Goal: Transaction & Acquisition: Purchase product/service

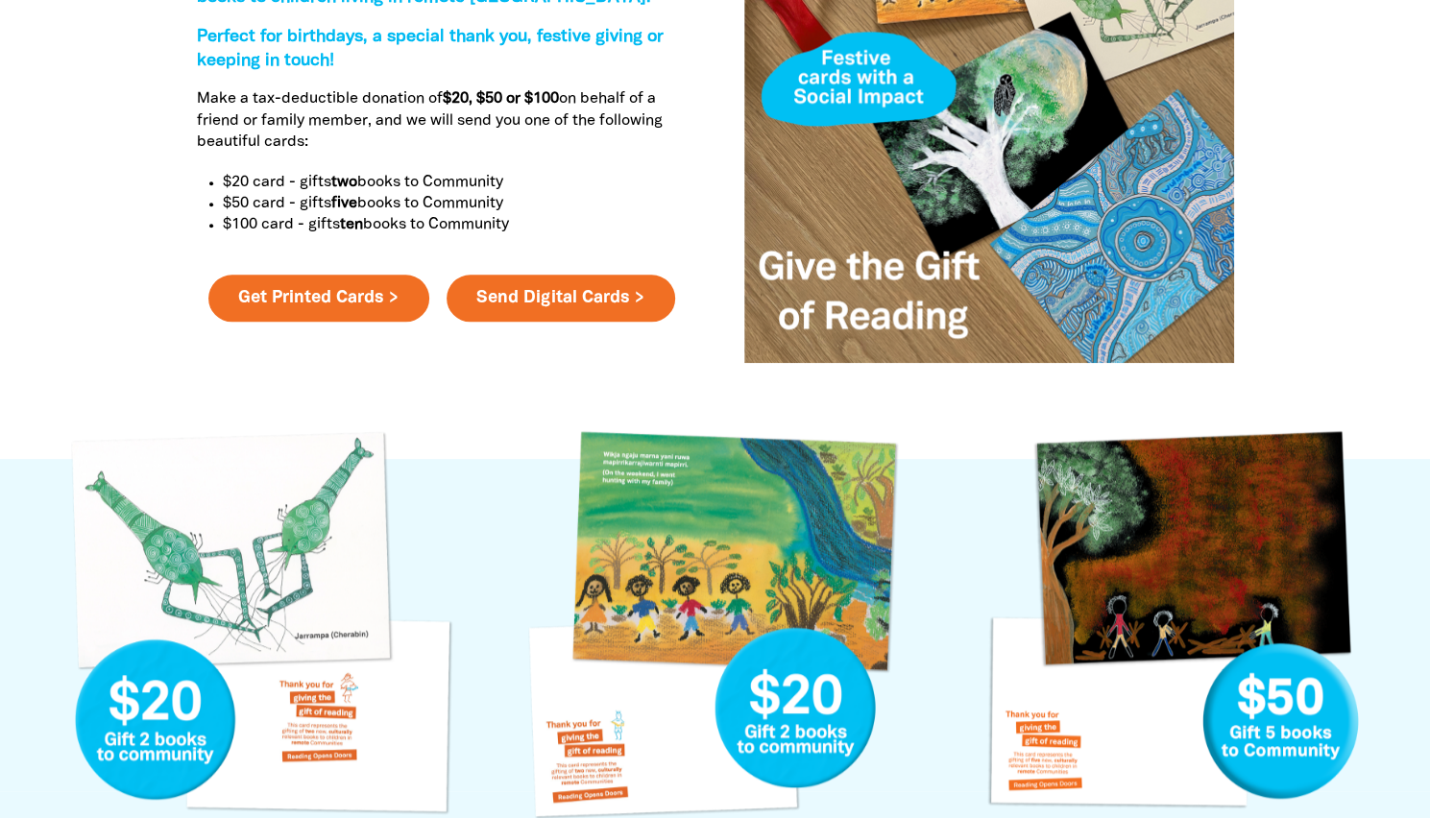
scroll to position [893, 0]
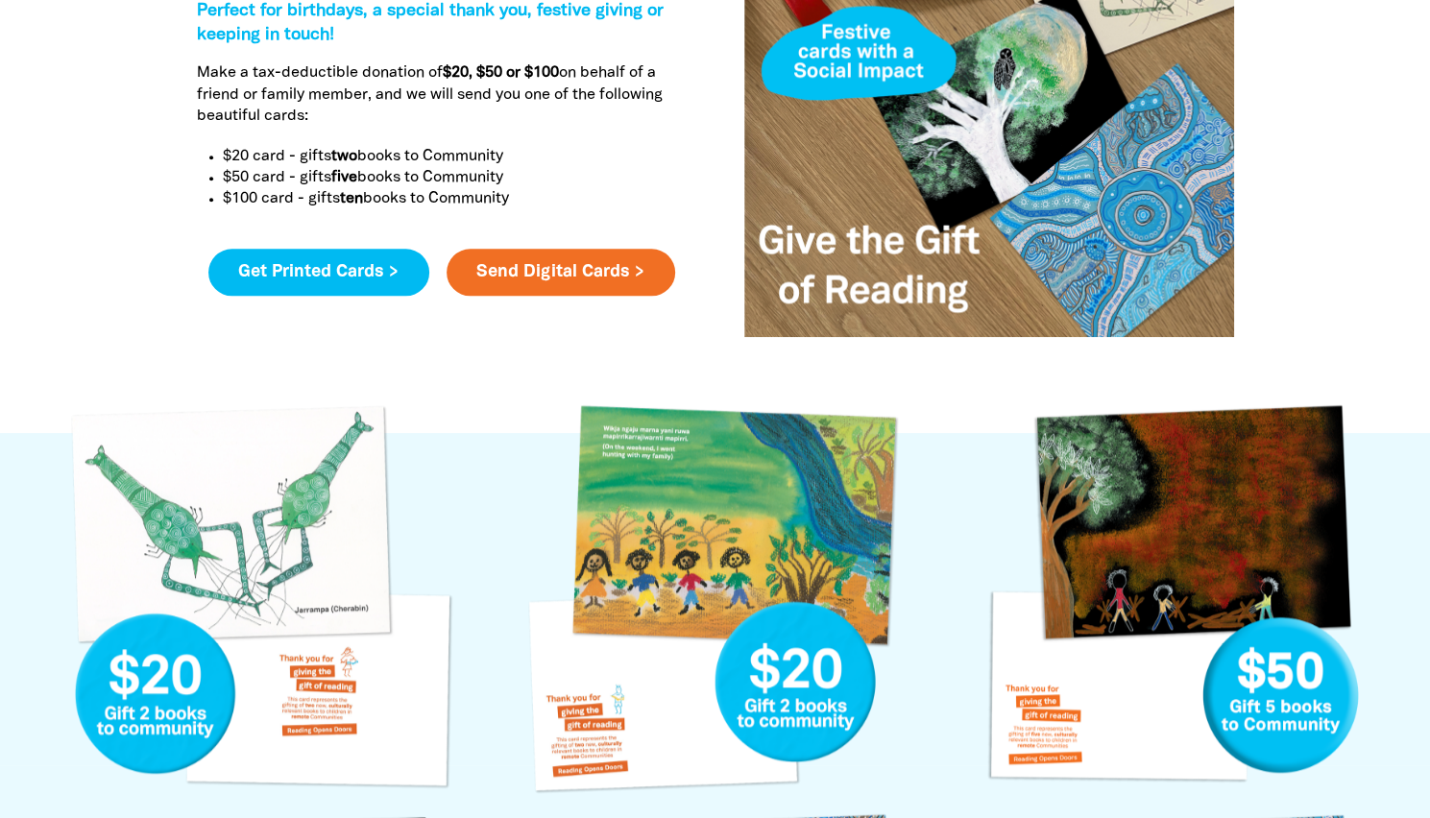
click at [400, 274] on link "Get Printed Cards >" at bounding box center [318, 273] width 221 height 48
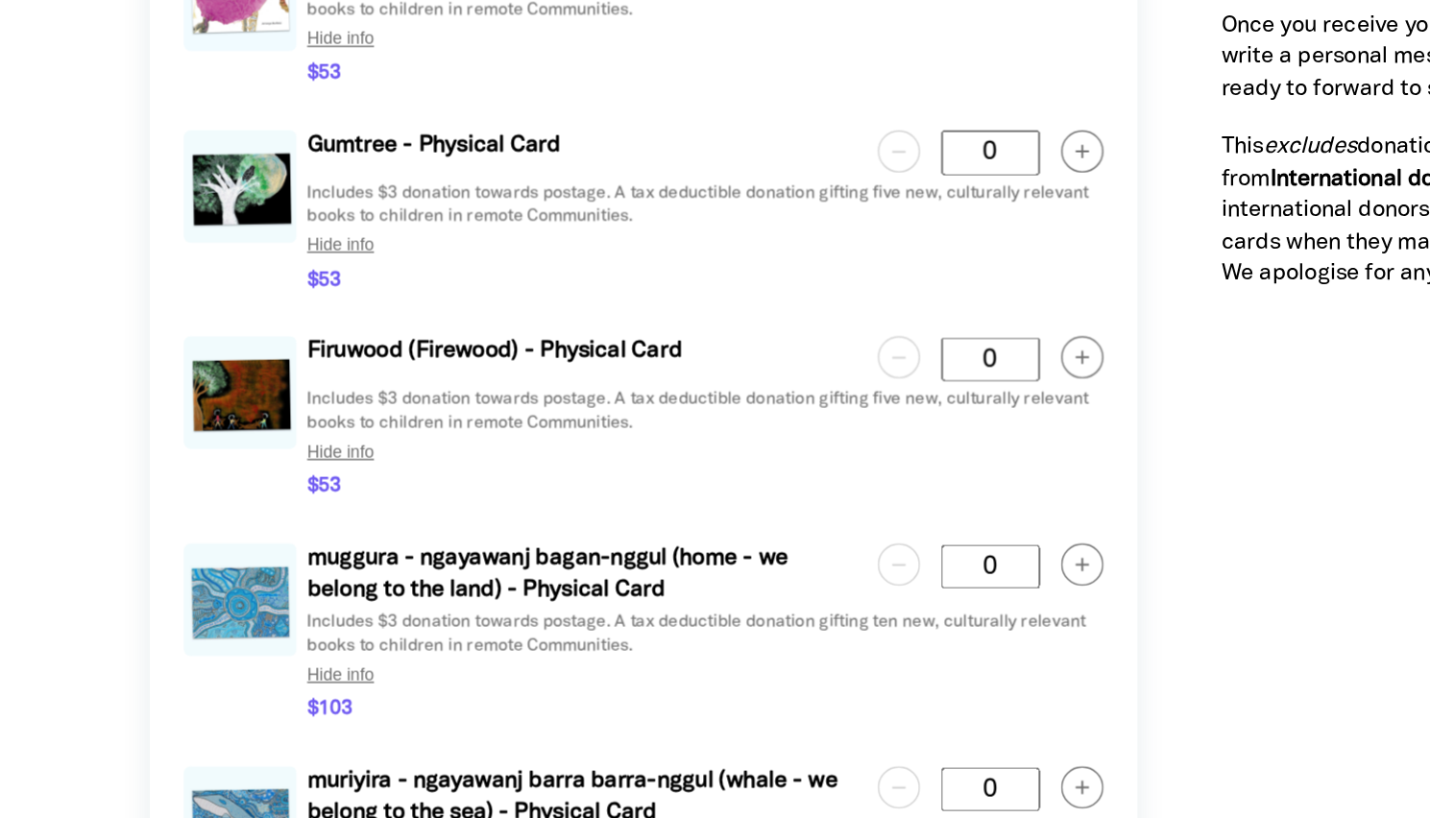
scroll to position [2498, 0]
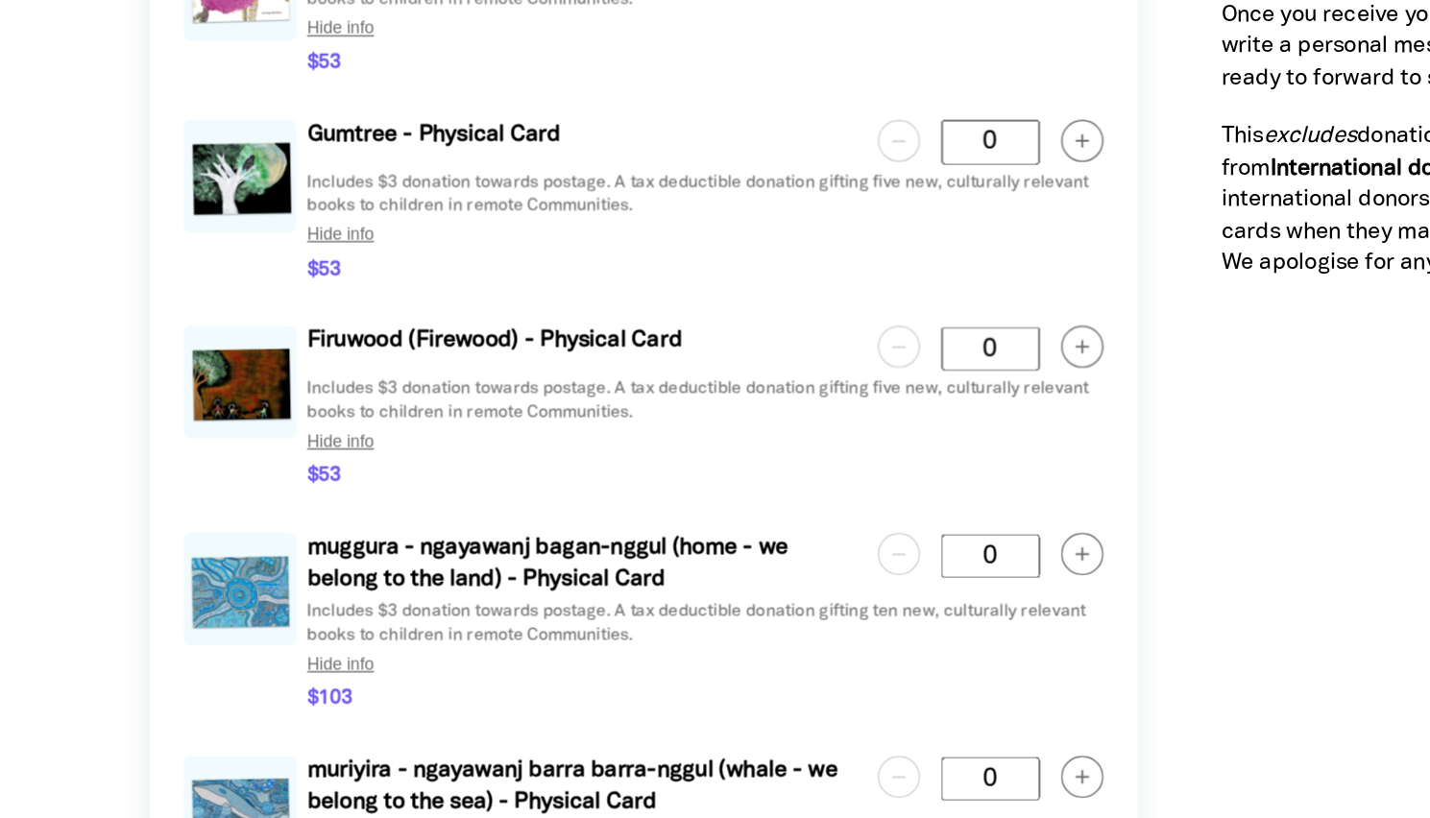
click at [826, 508] on circle "button" at bounding box center [831, 497] width 28 height 28
type Card "1"
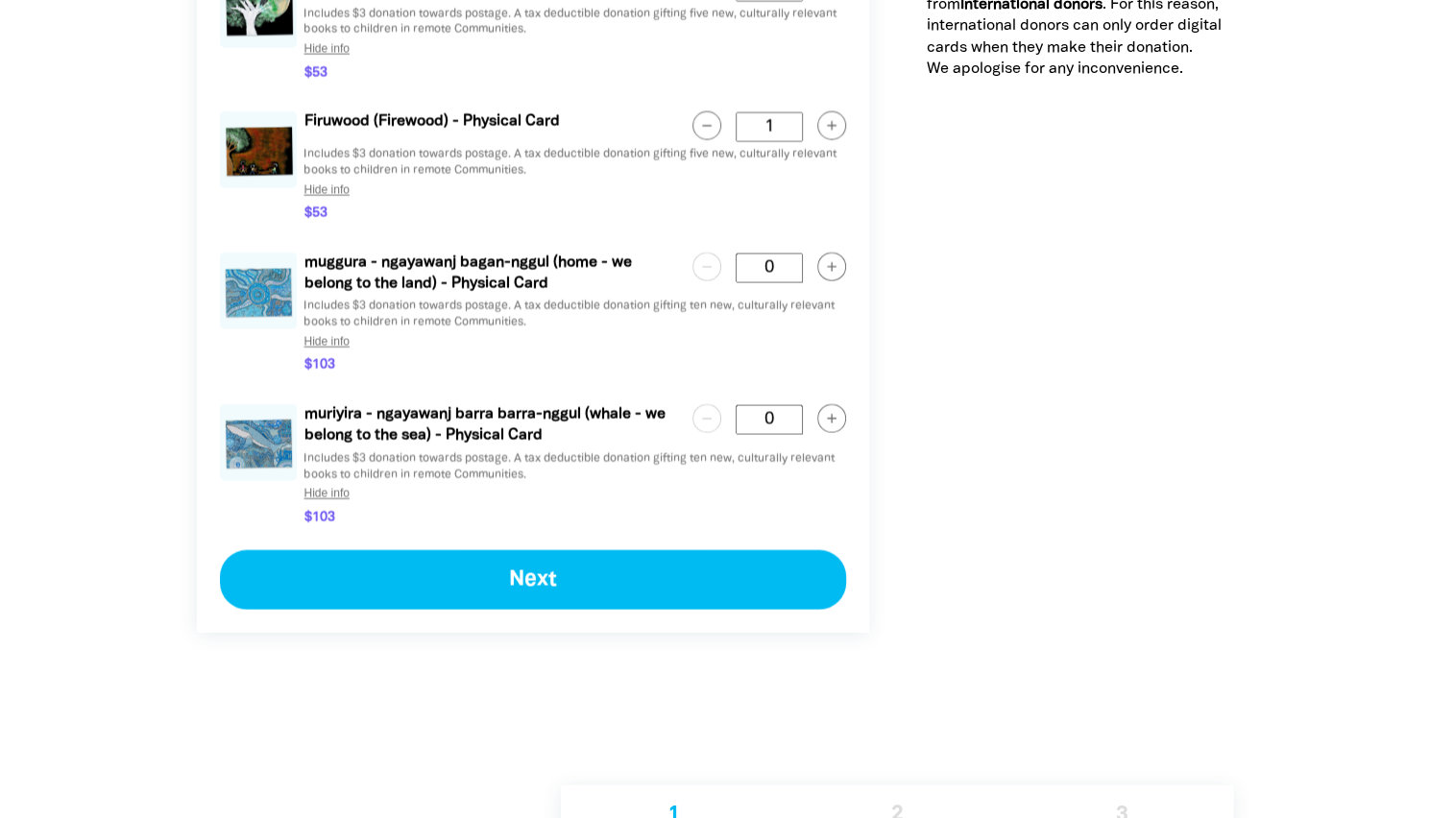
scroll to position [2894, 0]
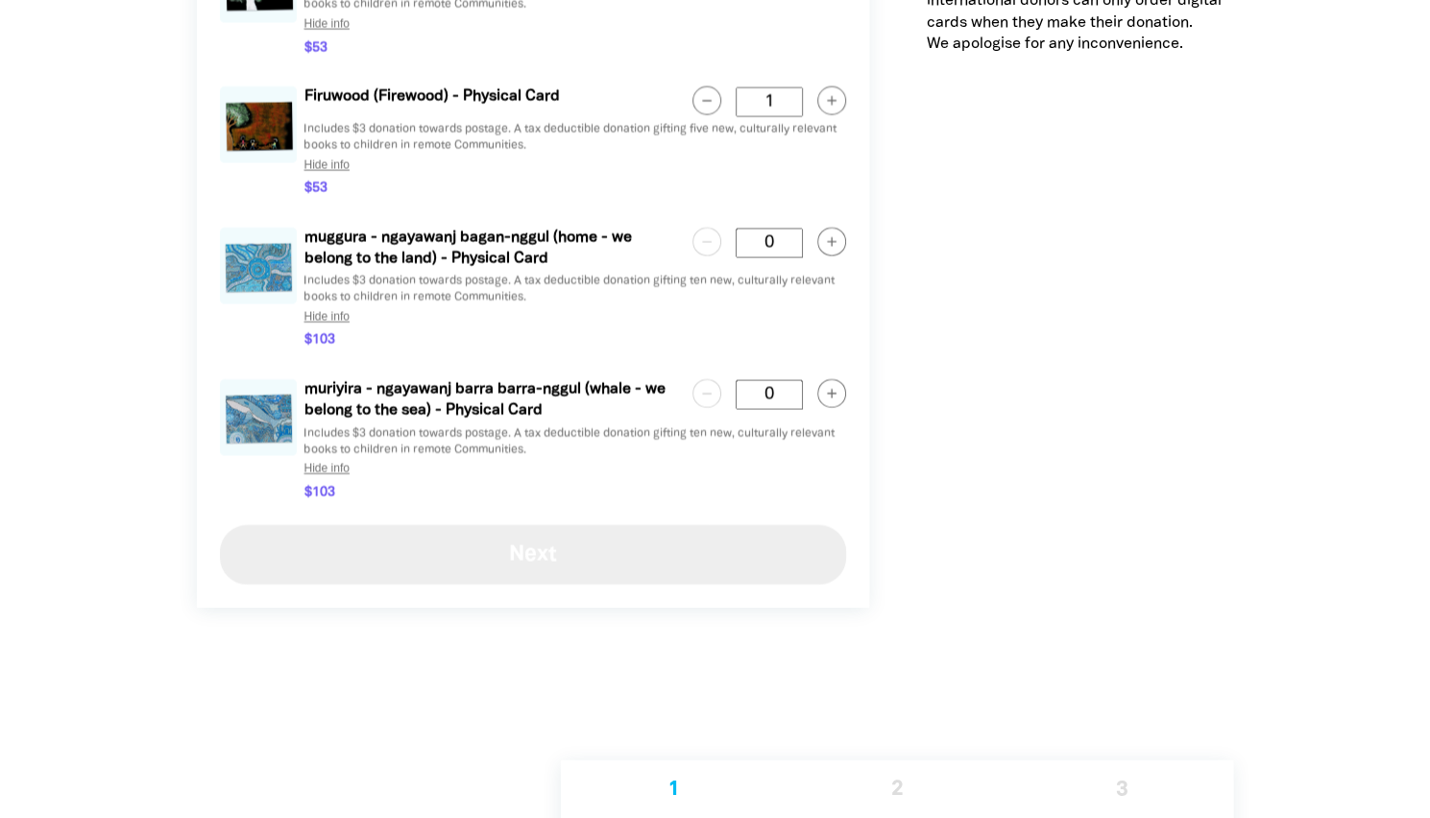
click at [635, 566] on button "Next" at bounding box center [533, 555] width 626 height 60
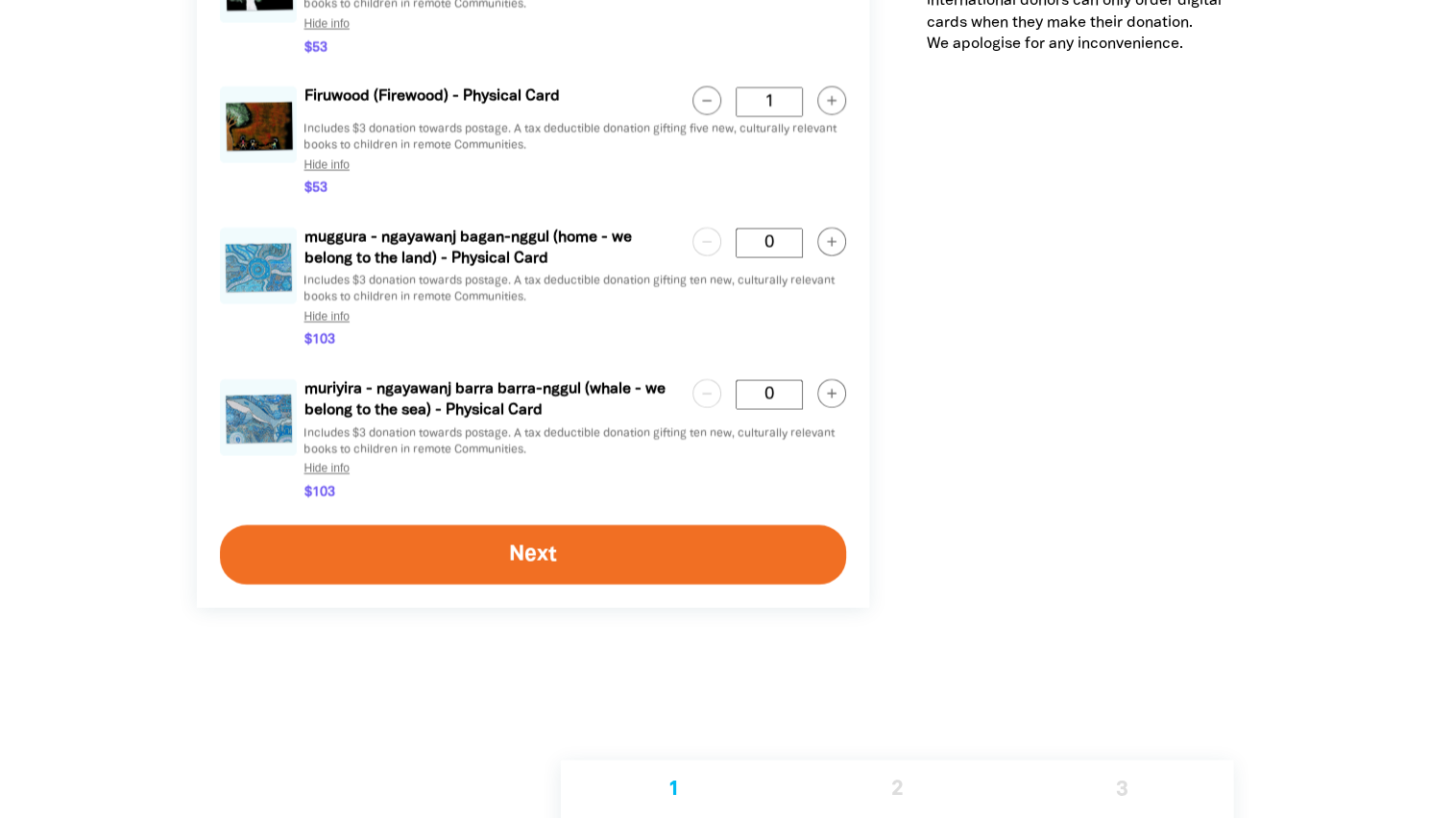
select select "FALSE"
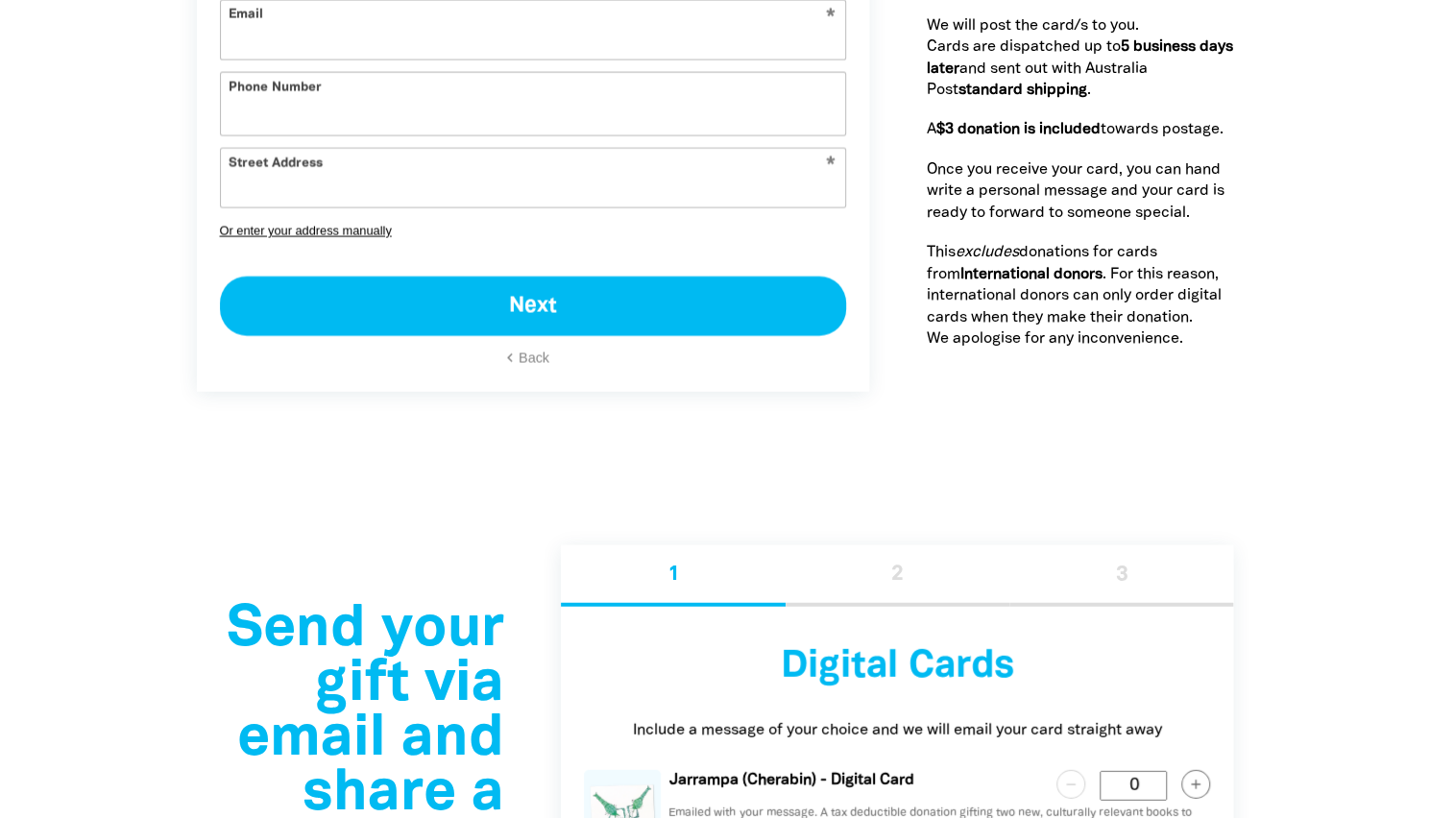
select select "AU"
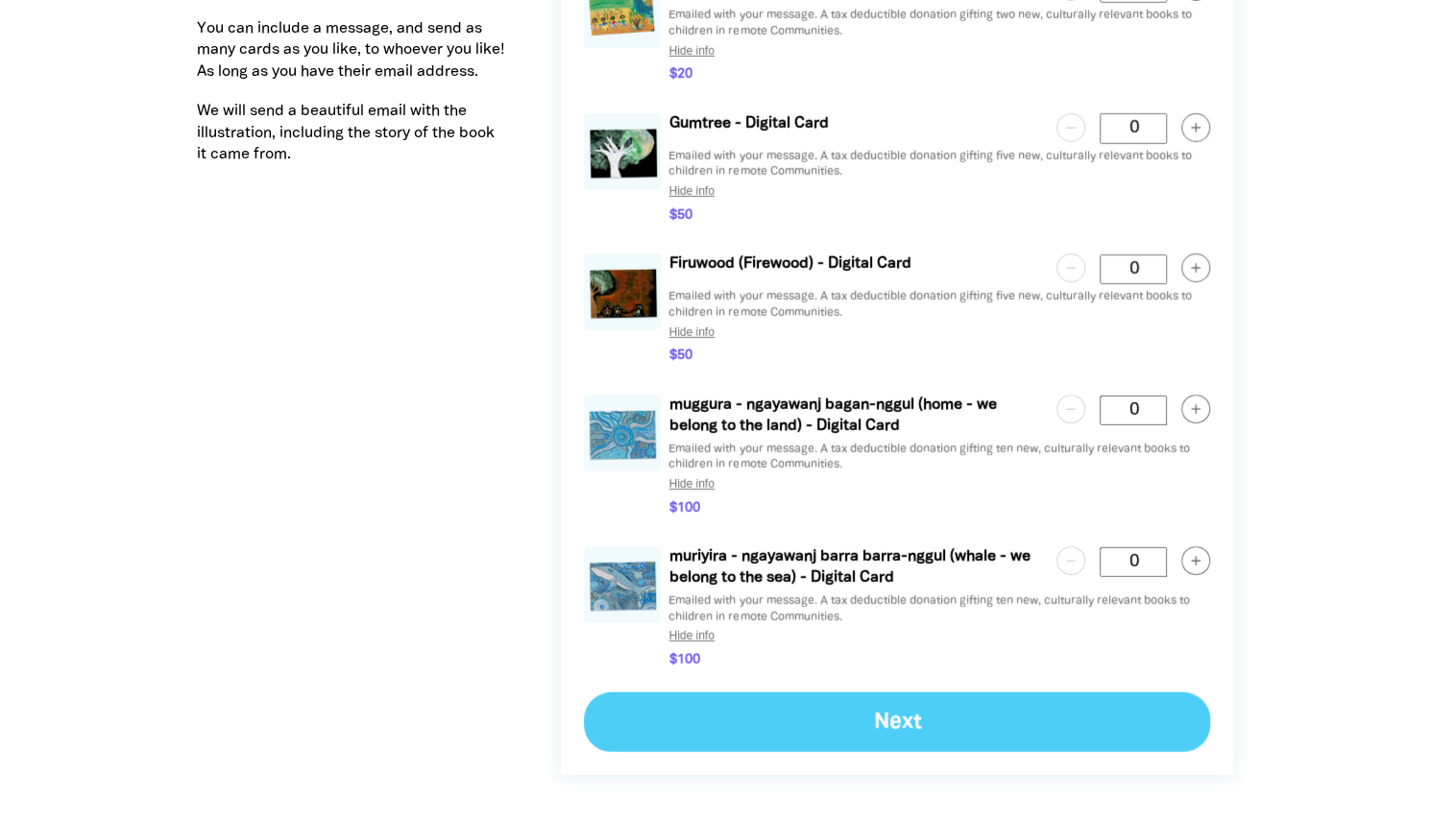
scroll to position [3541, 0]
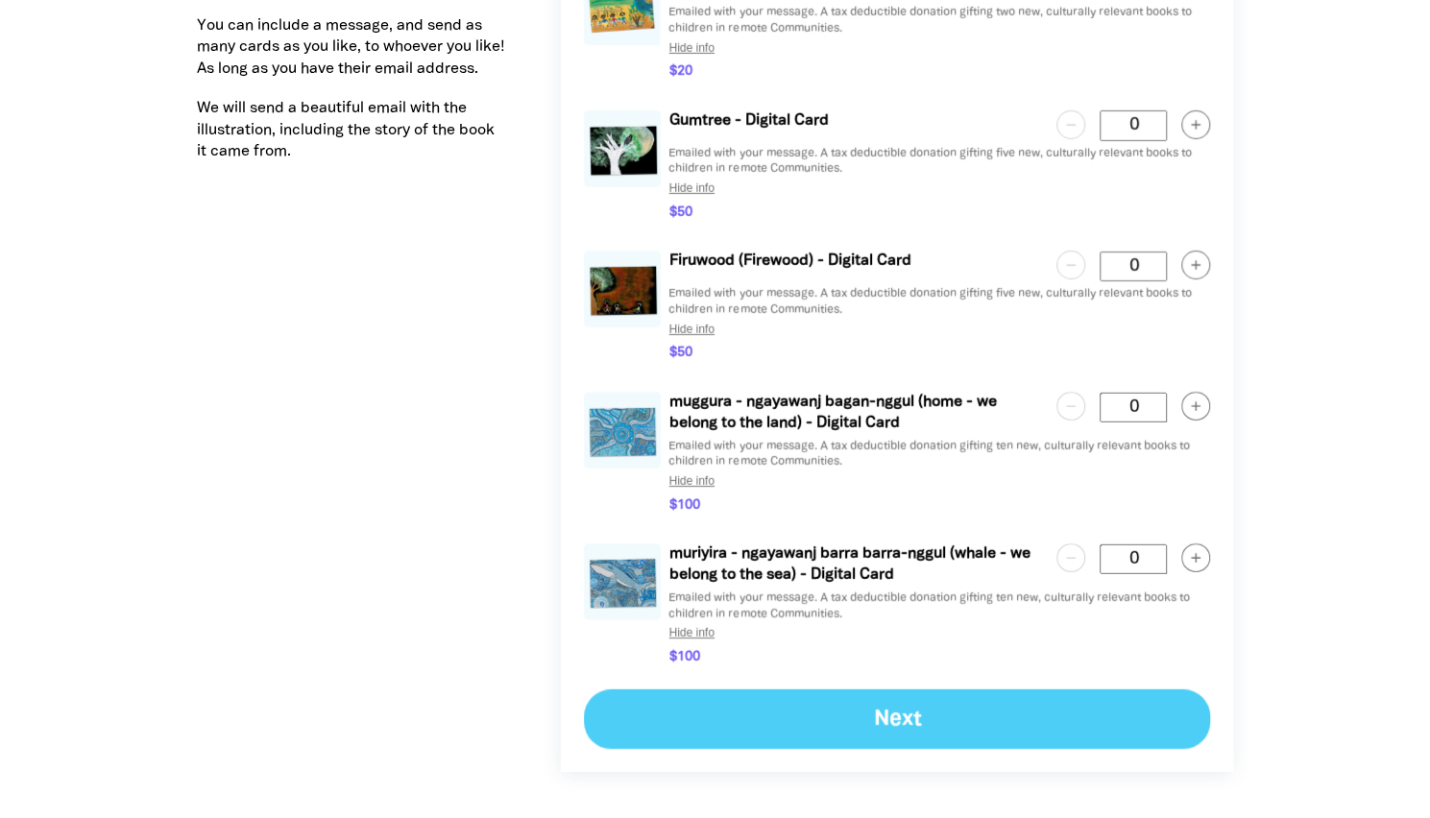
scroll to position [893, 0]
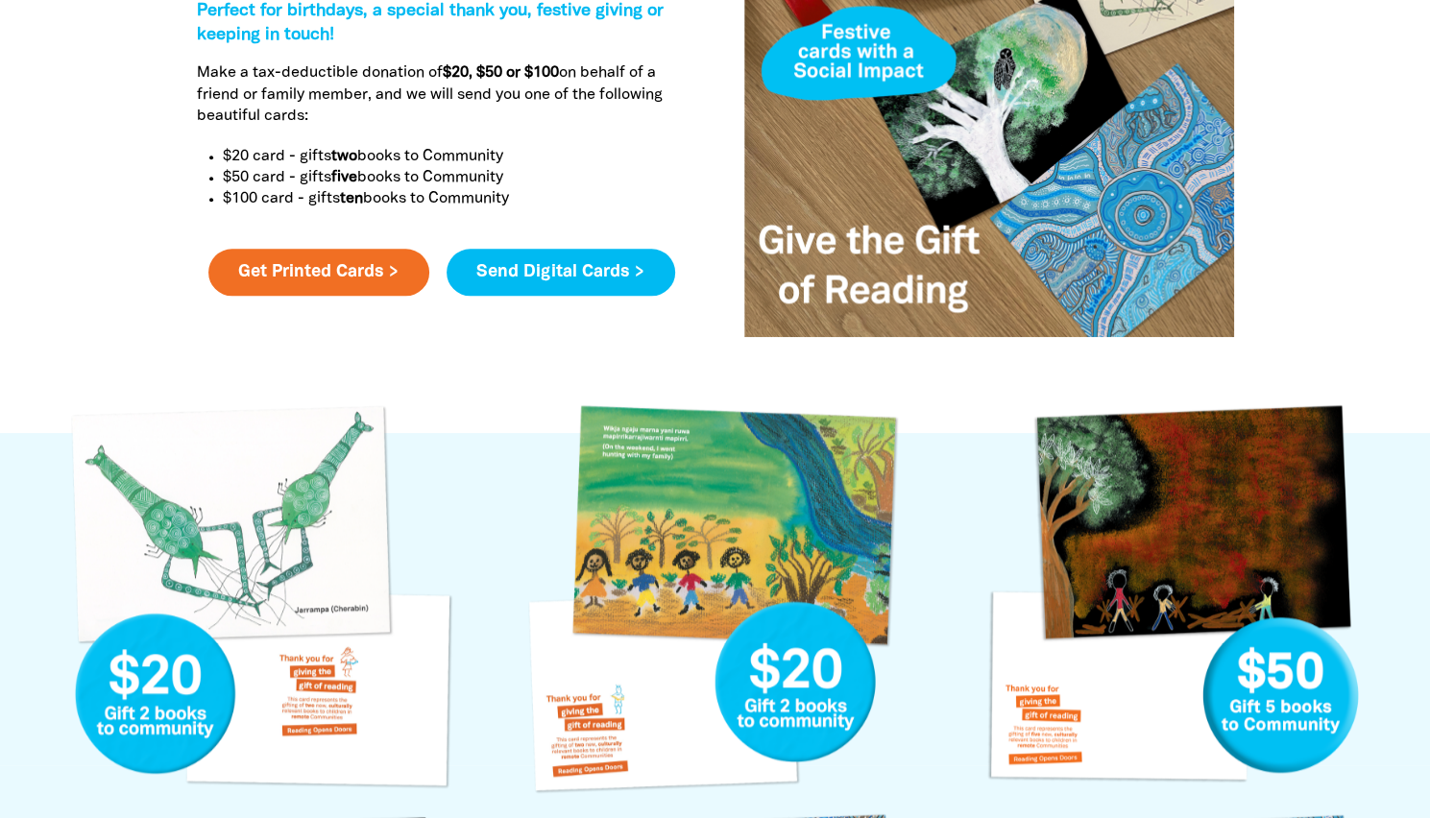
click at [566, 280] on link "Send Digital Cards >" at bounding box center [560, 273] width 229 height 48
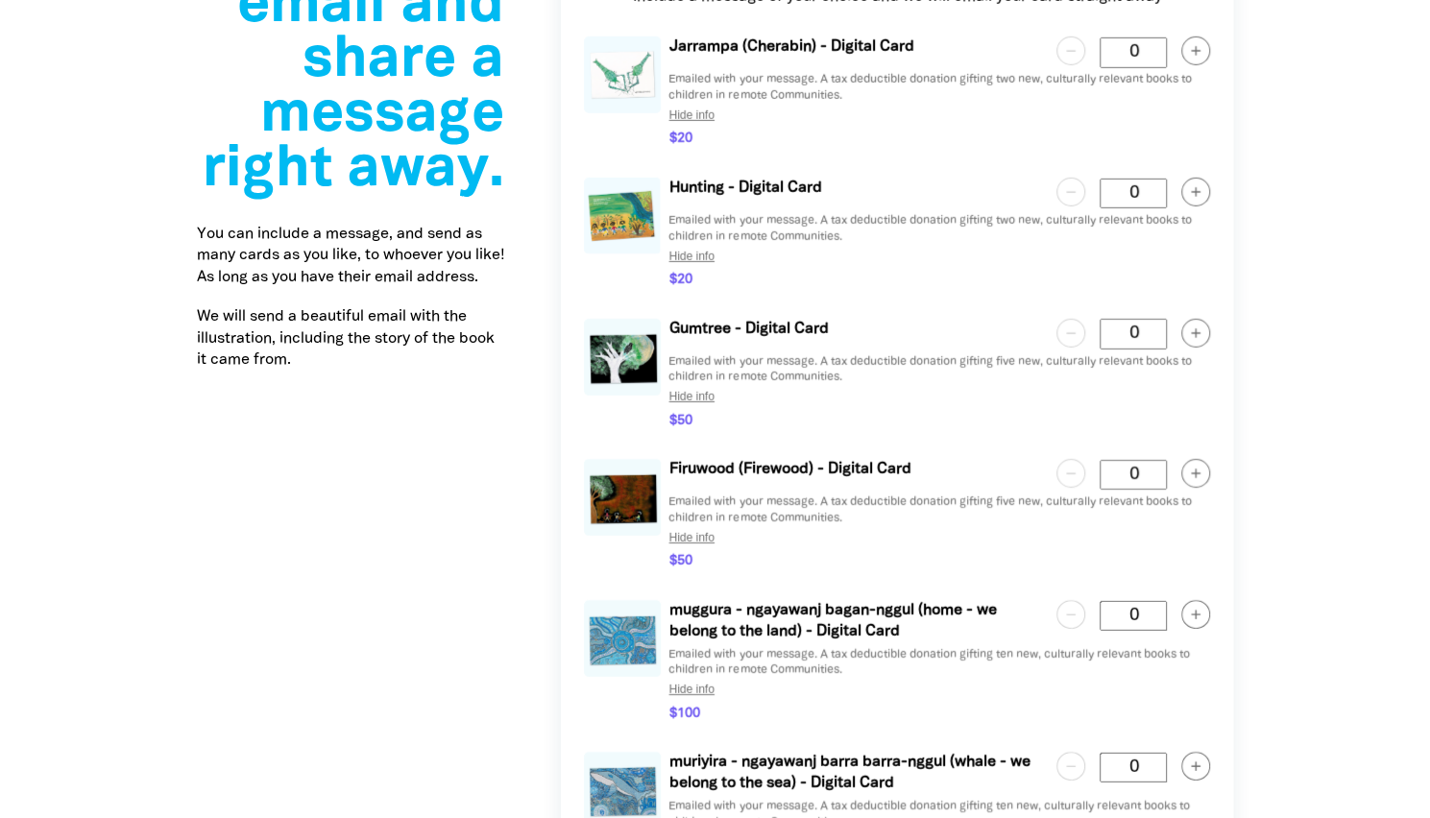
scroll to position [3341, 0]
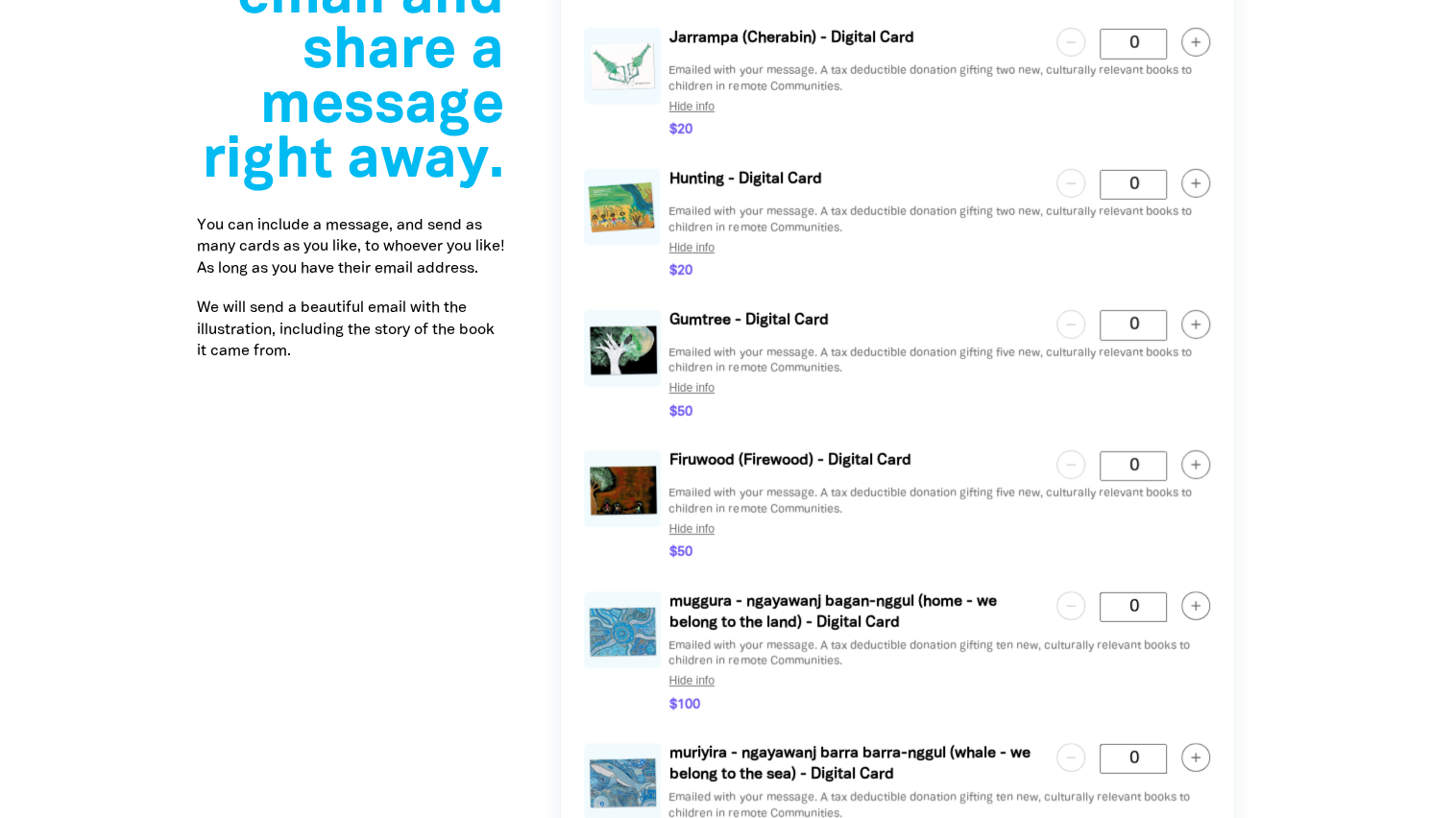
click at [1190, 466] on circle "button" at bounding box center [1196, 465] width 28 height 28
type Card "1"
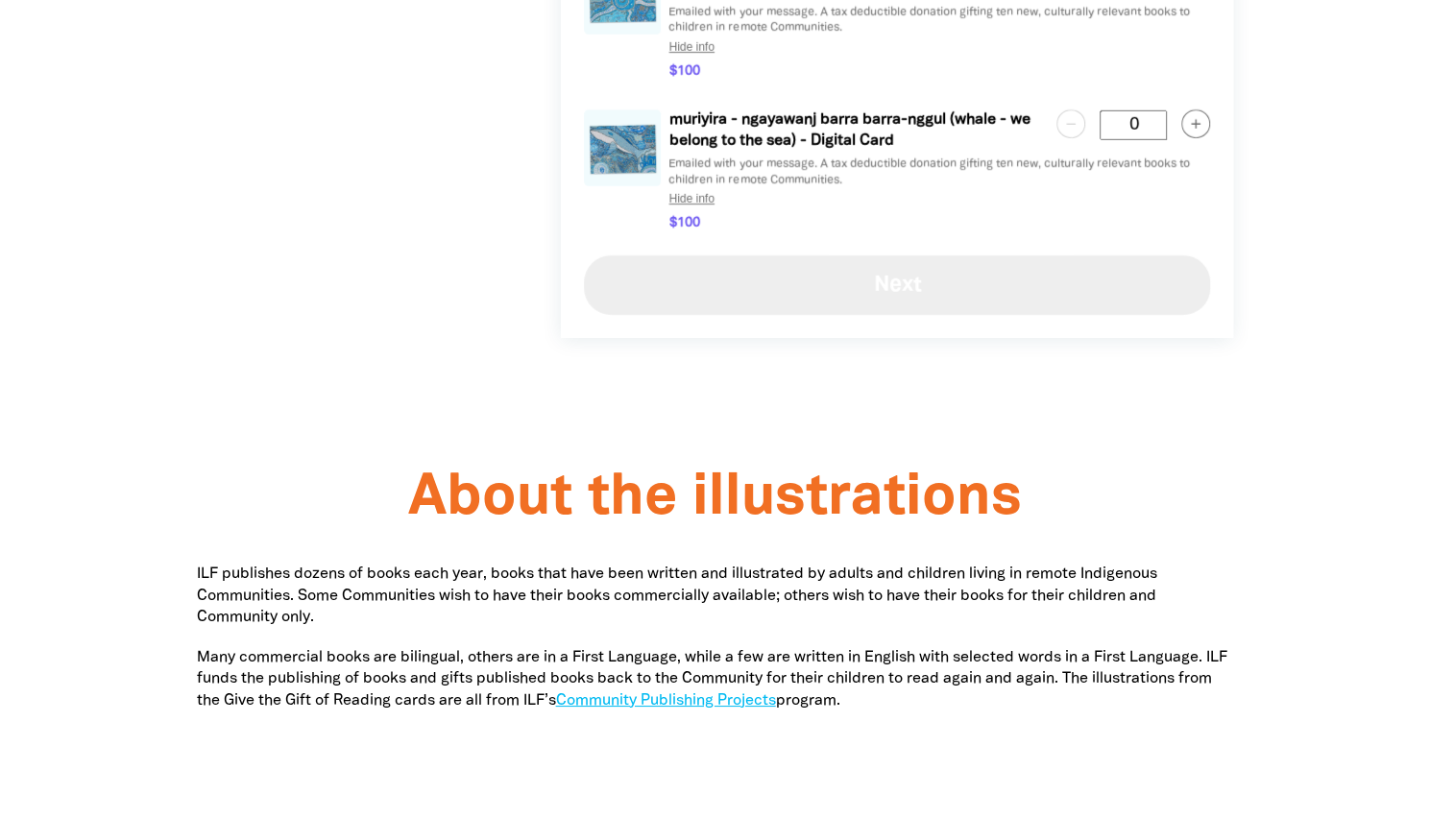
click at [1047, 292] on button "Next" at bounding box center [897, 285] width 626 height 60
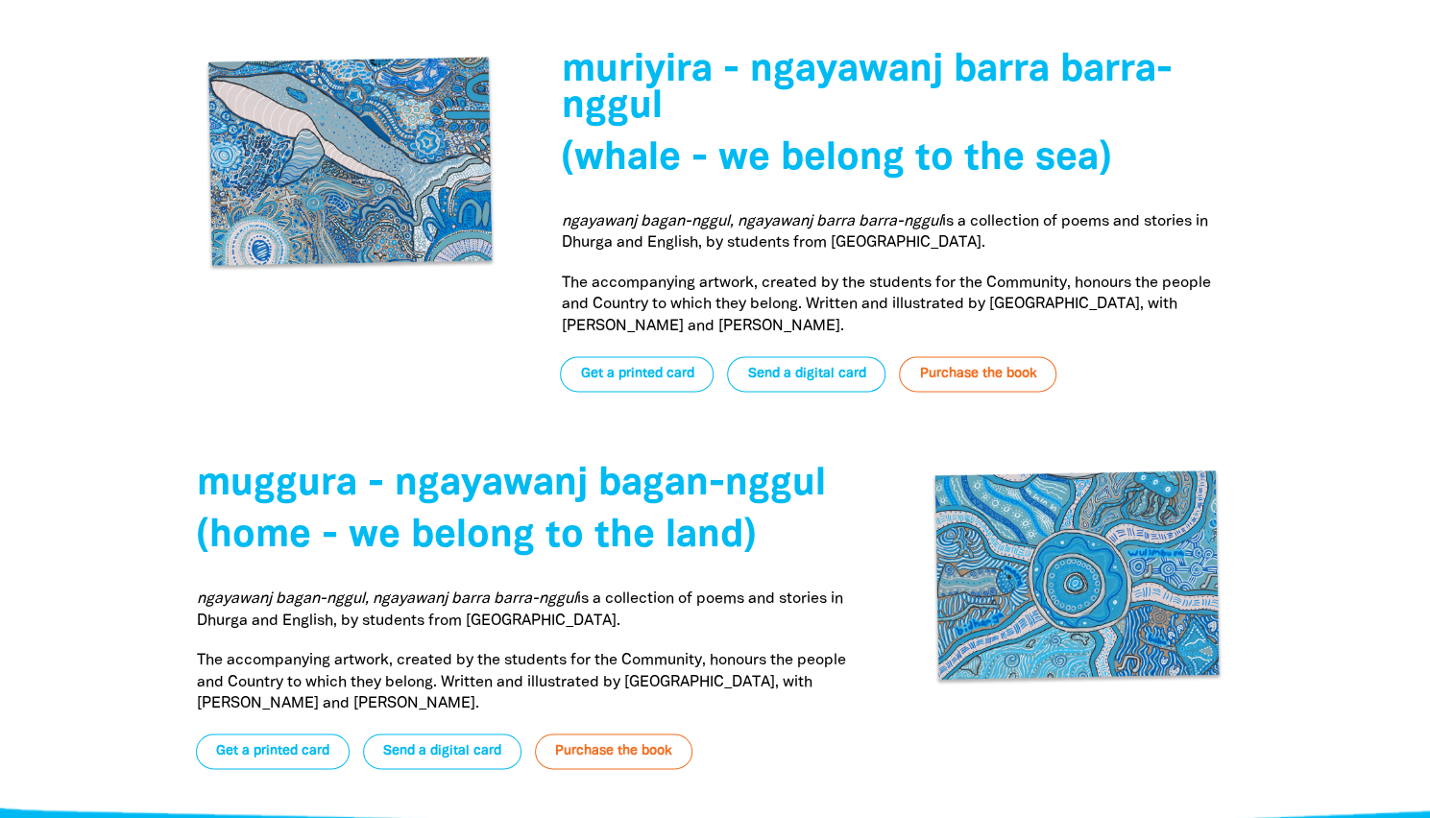
scroll to position [5624, 0]
